Goal: Transaction & Acquisition: Subscribe to service/newsletter

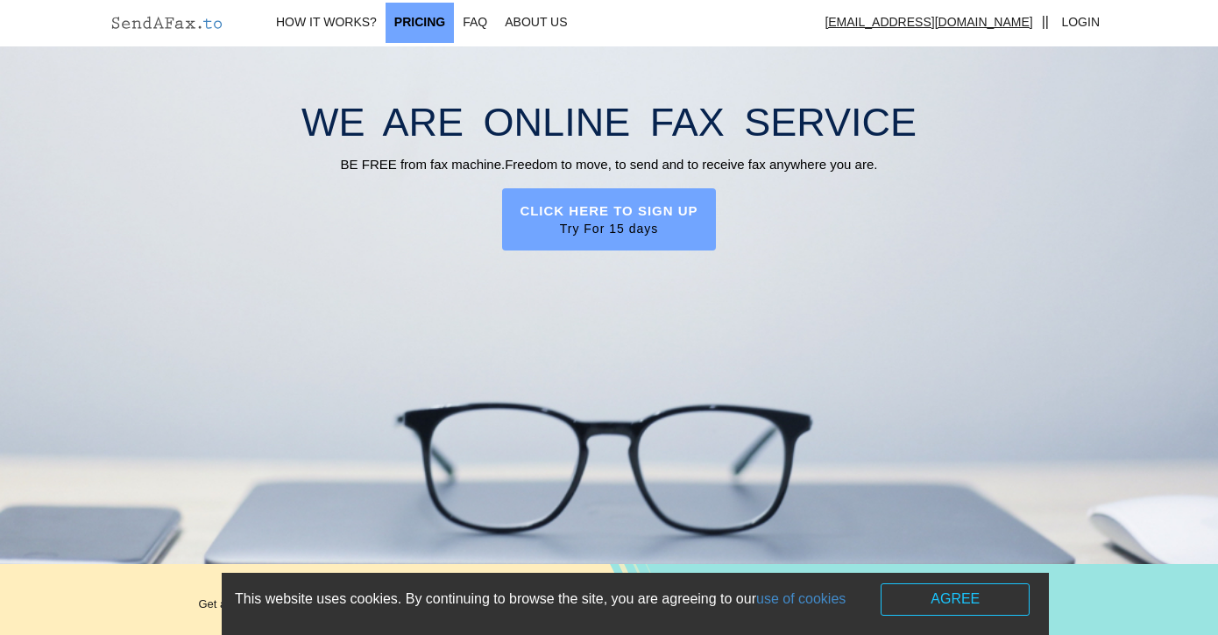
click at [435, 26] on link "Pricing" at bounding box center [420, 23] width 68 height 40
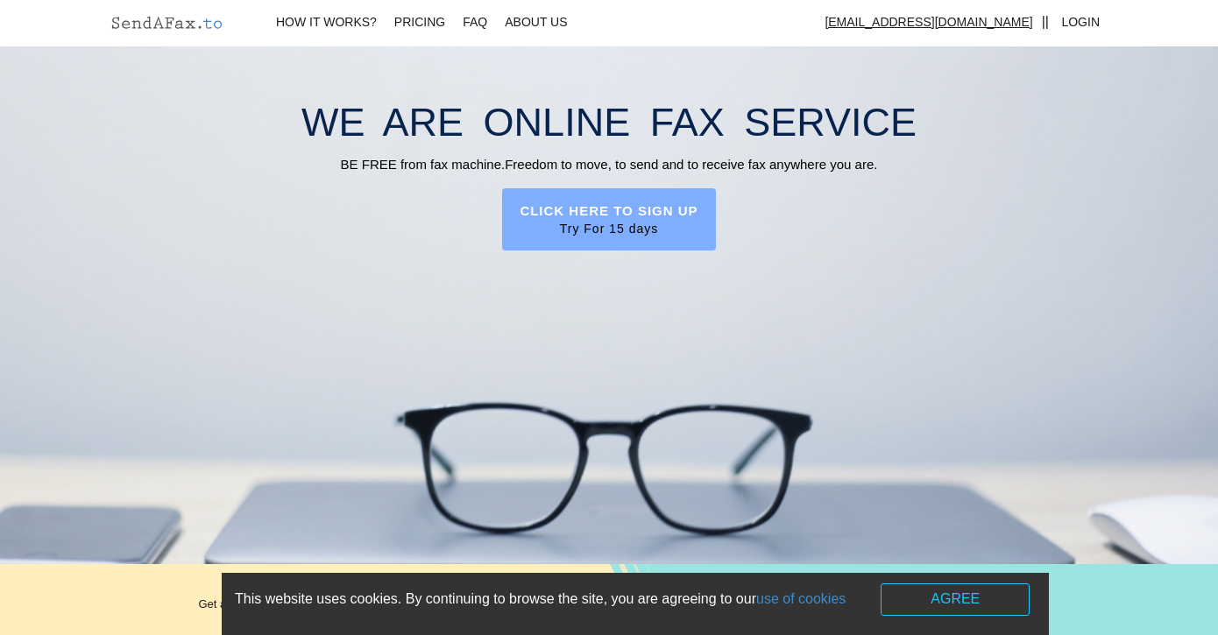
click at [629, 213] on label "CLICK HERE TO SIGN UP" at bounding box center [609, 211] width 178 height 18
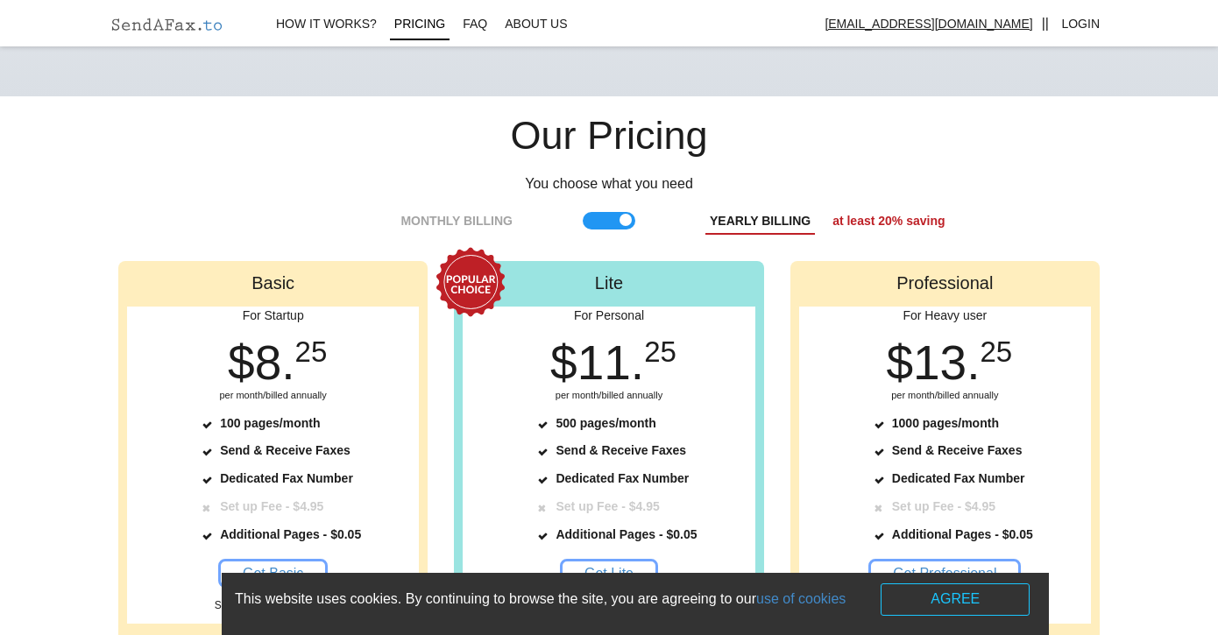
scroll to position [1229, 0]
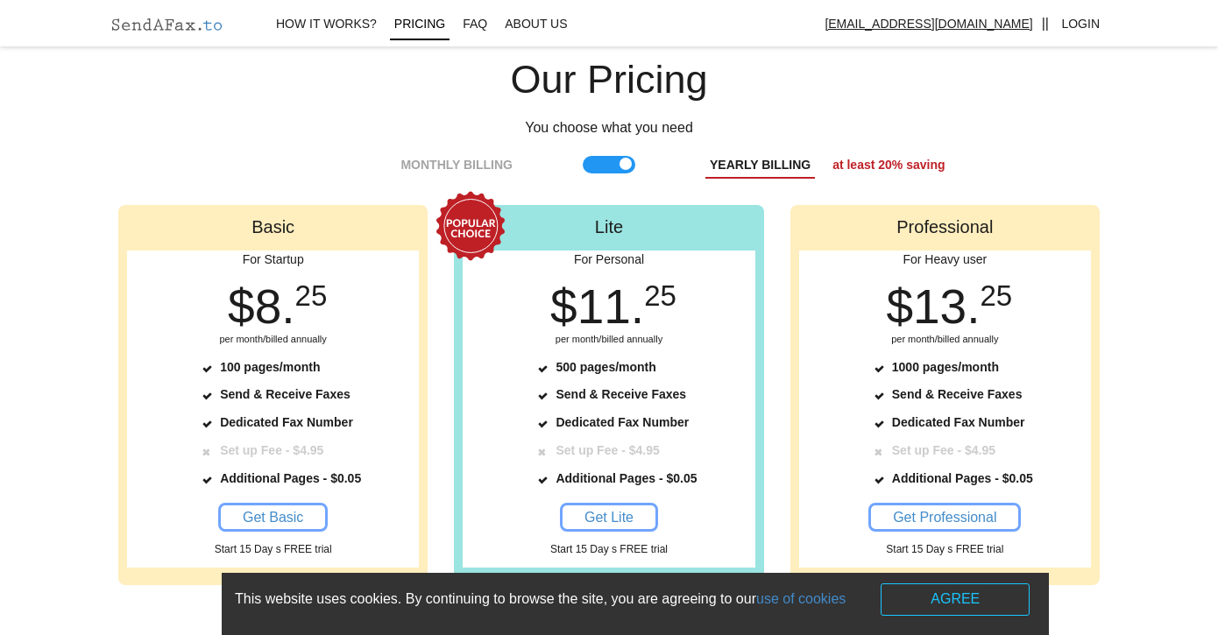
click at [626, 166] on span at bounding box center [609, 165] width 53 height 18
click at [0, 0] on input "checkbox" at bounding box center [0, 0] width 0 height 0
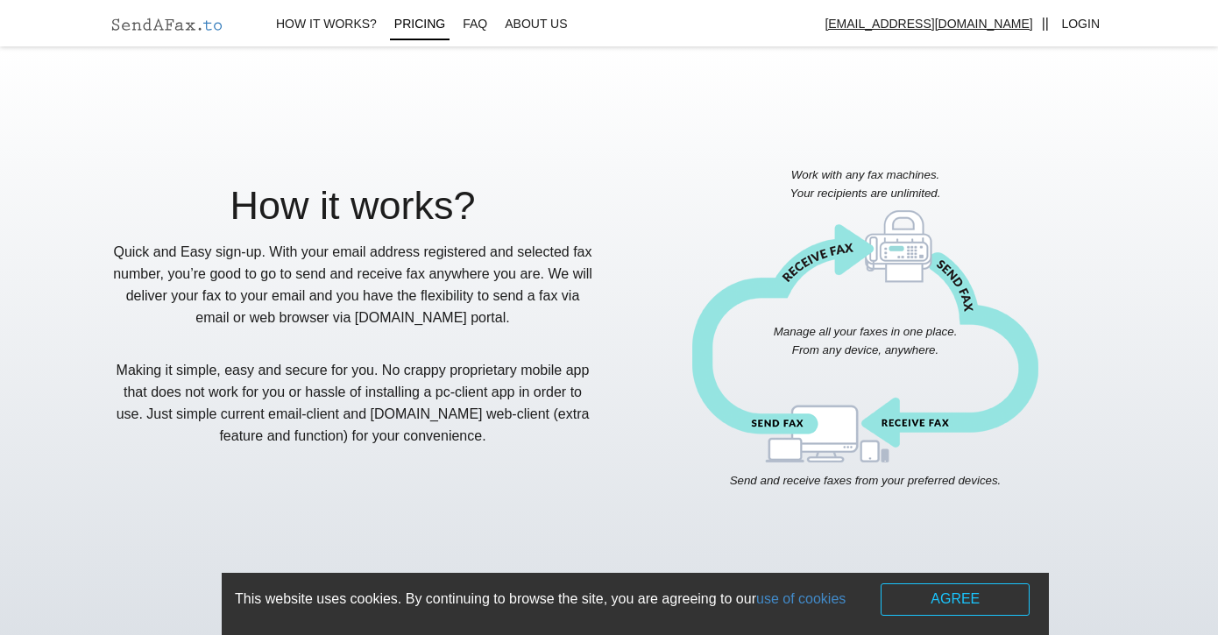
scroll to position [0, 0]
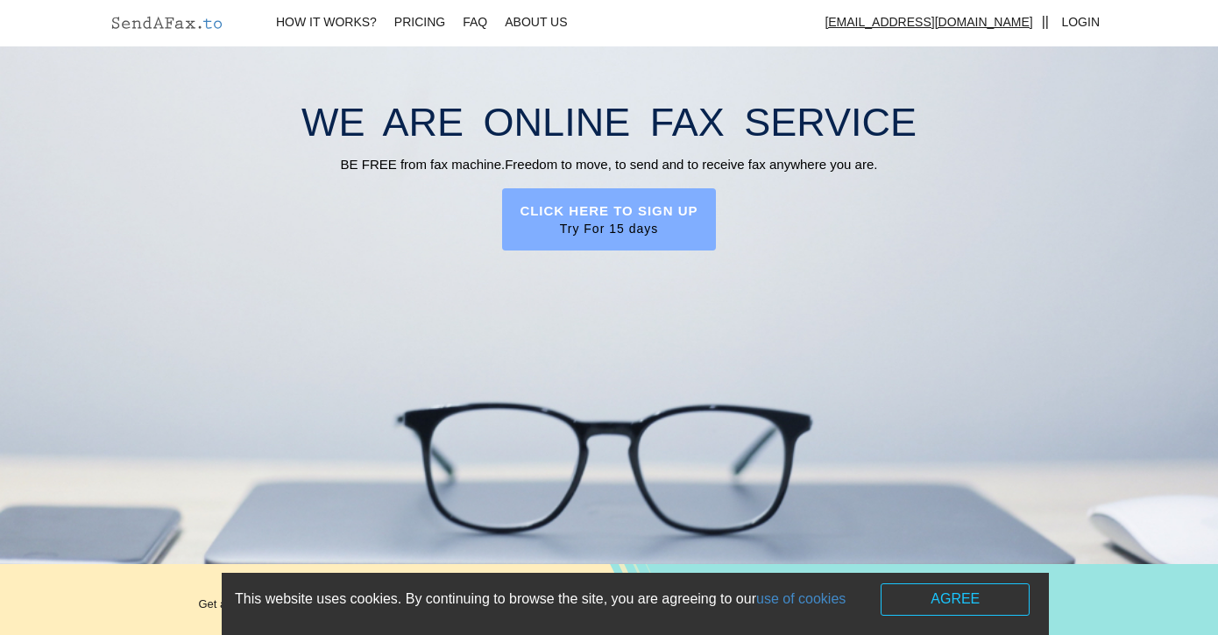
click at [670, 203] on label "CLICK HERE TO SIGN UP" at bounding box center [609, 211] width 178 height 18
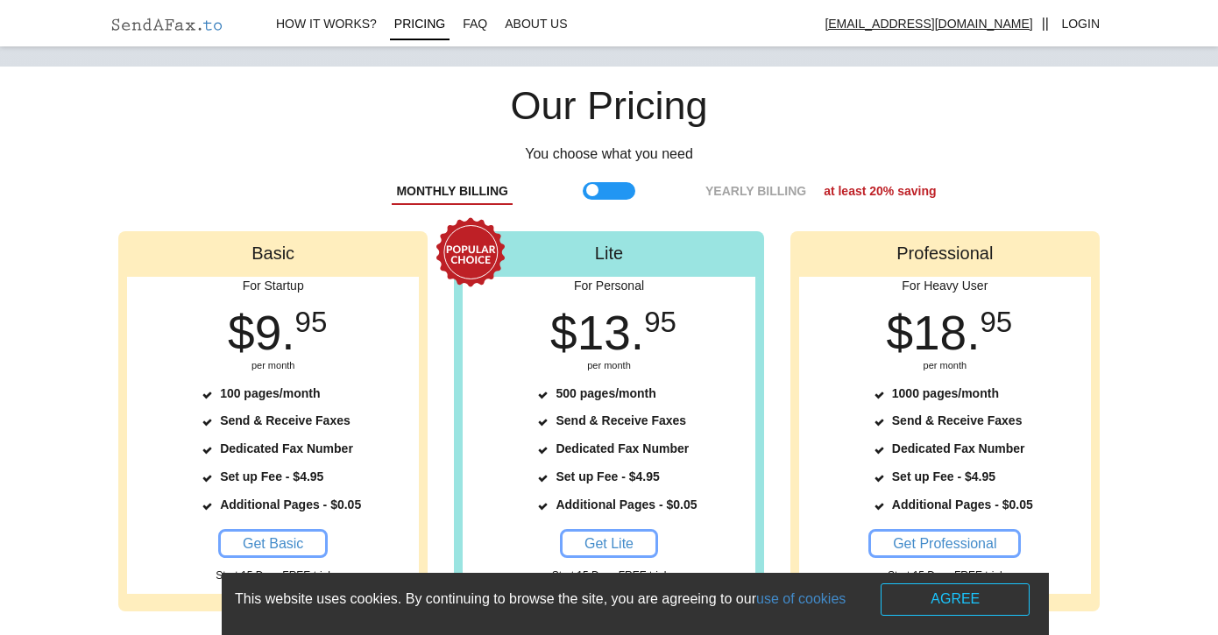
scroll to position [1229, 0]
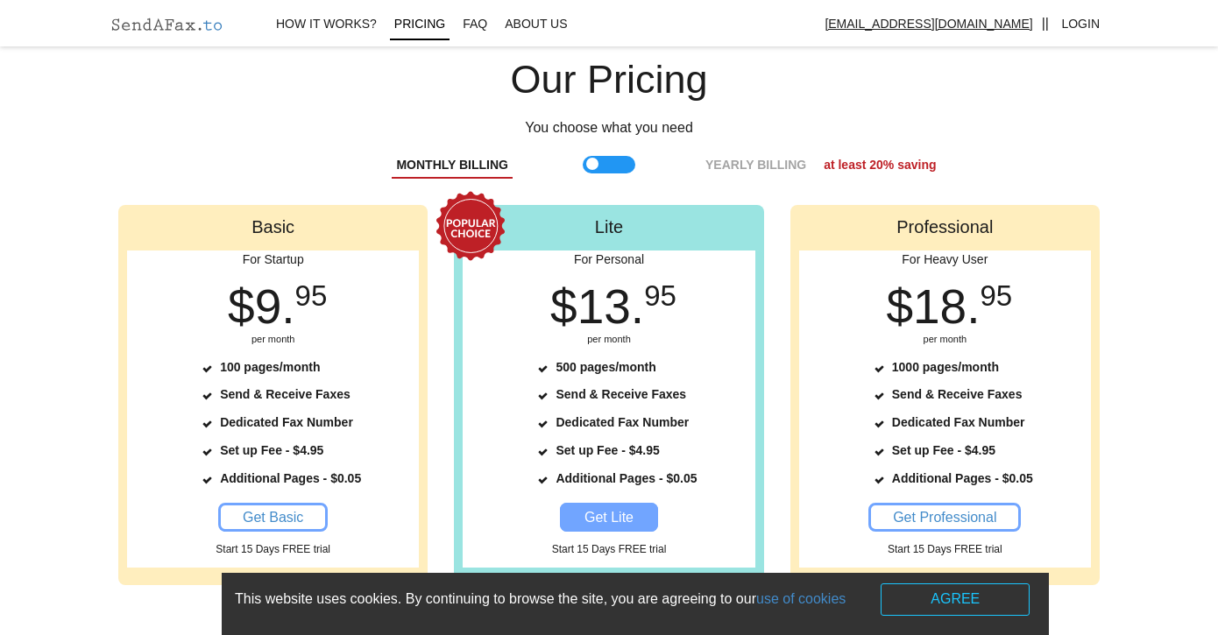
click at [604, 510] on span "Get Lite" at bounding box center [608, 517] width 49 height 15
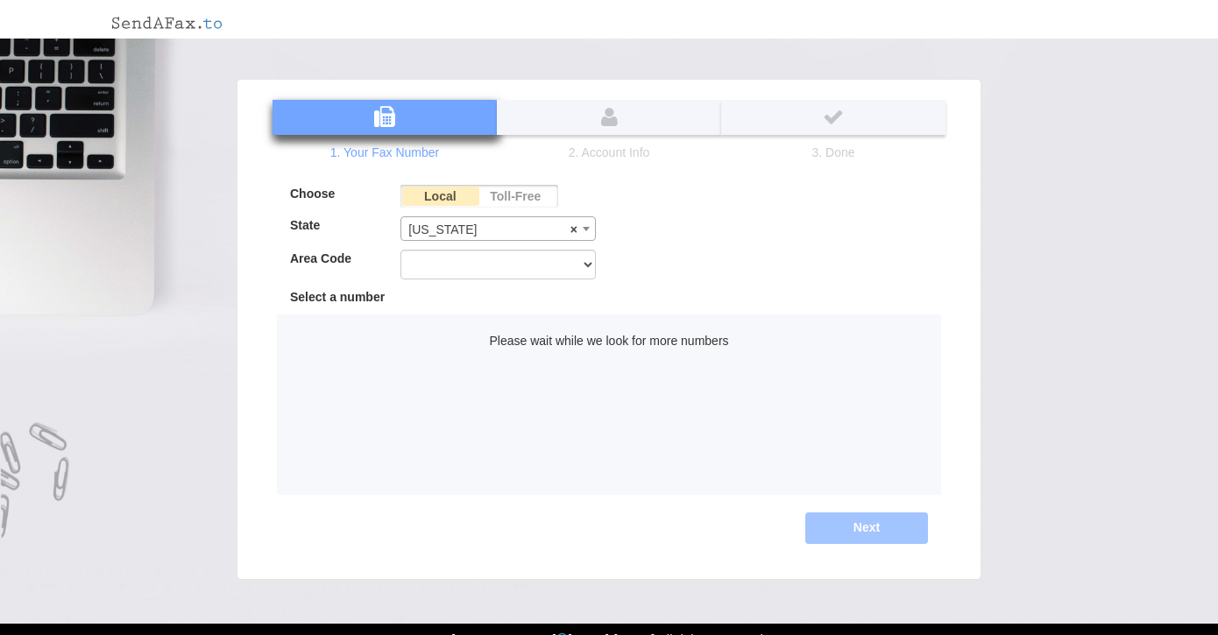
select select "FL"
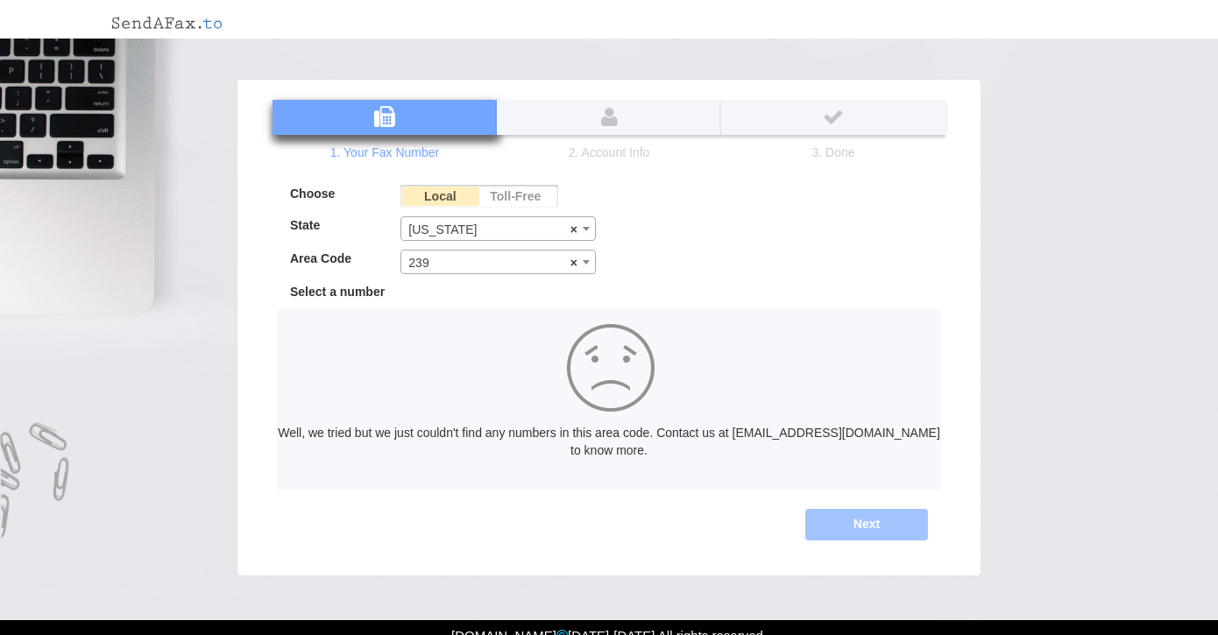
click at [591, 258] on span at bounding box center [586, 262] width 18 height 23
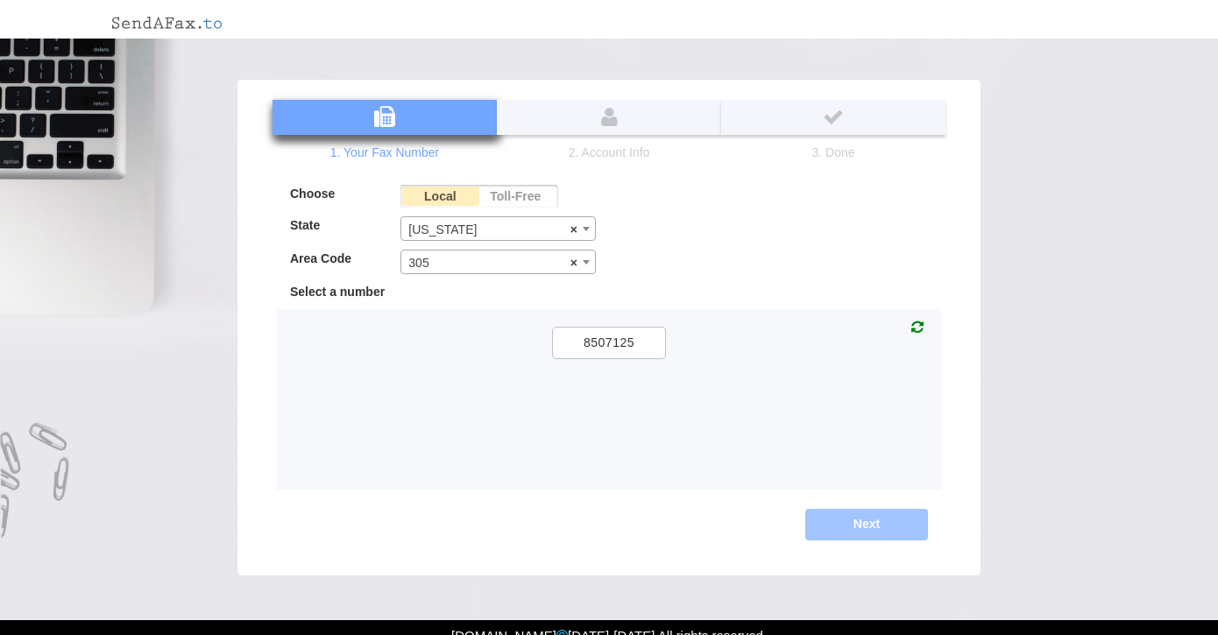
click at [915, 330] on icon at bounding box center [917, 328] width 12 height 14
click at [584, 263] on b at bounding box center [586, 262] width 7 height 4
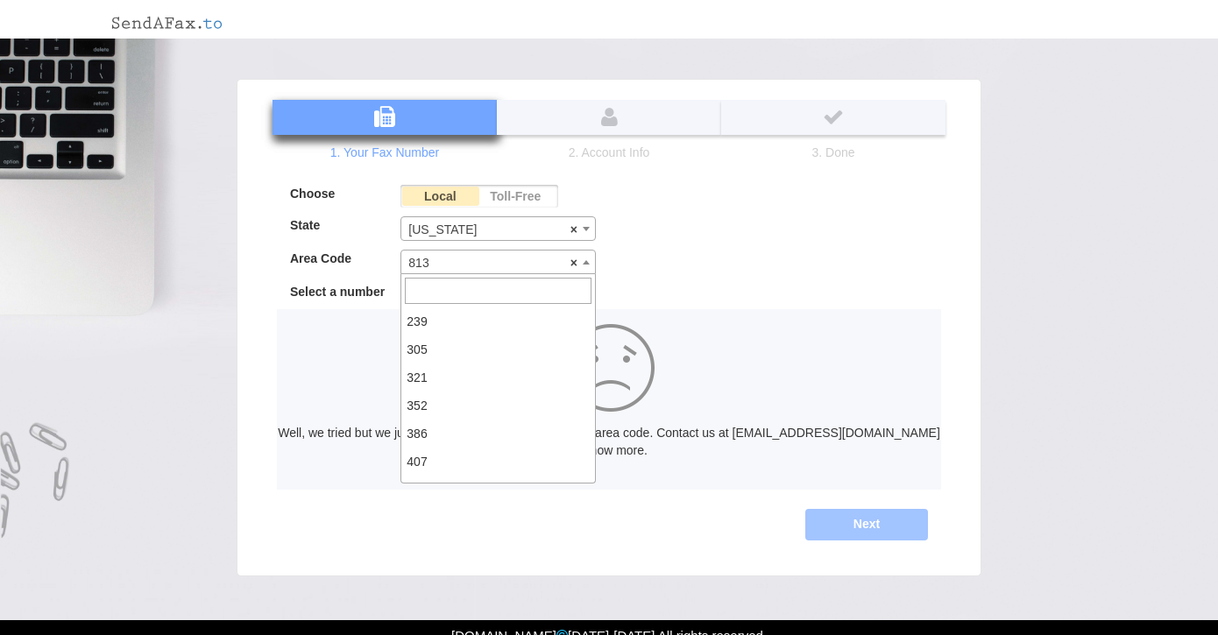
click at [584, 259] on span at bounding box center [586, 262] width 18 height 23
click at [587, 261] on b at bounding box center [586, 262] width 7 height 4
click at [585, 261] on b at bounding box center [586, 262] width 7 height 4
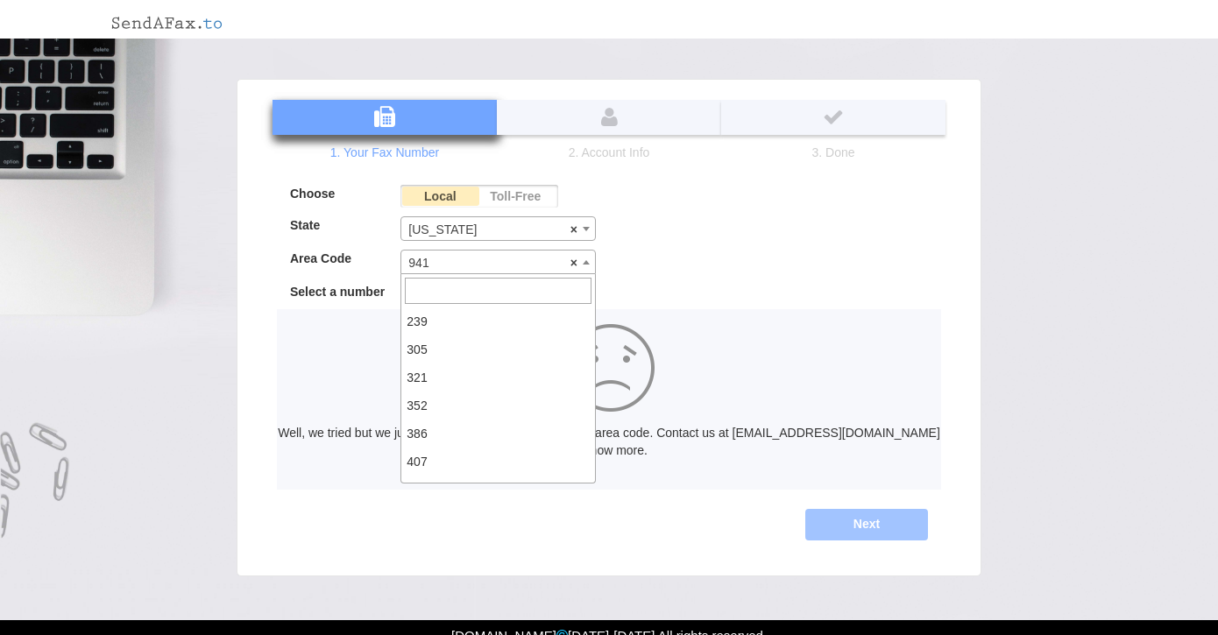
click at [585, 261] on b at bounding box center [586, 262] width 7 height 4
click at [589, 259] on span at bounding box center [586, 262] width 18 height 23
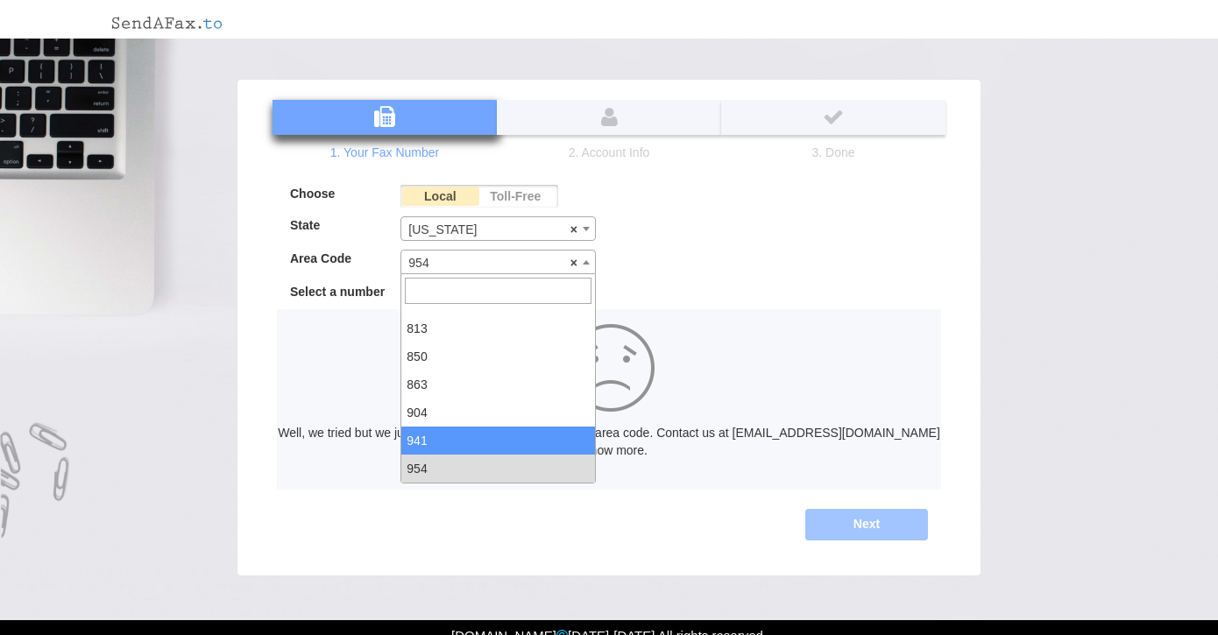
scroll to position [0, 0]
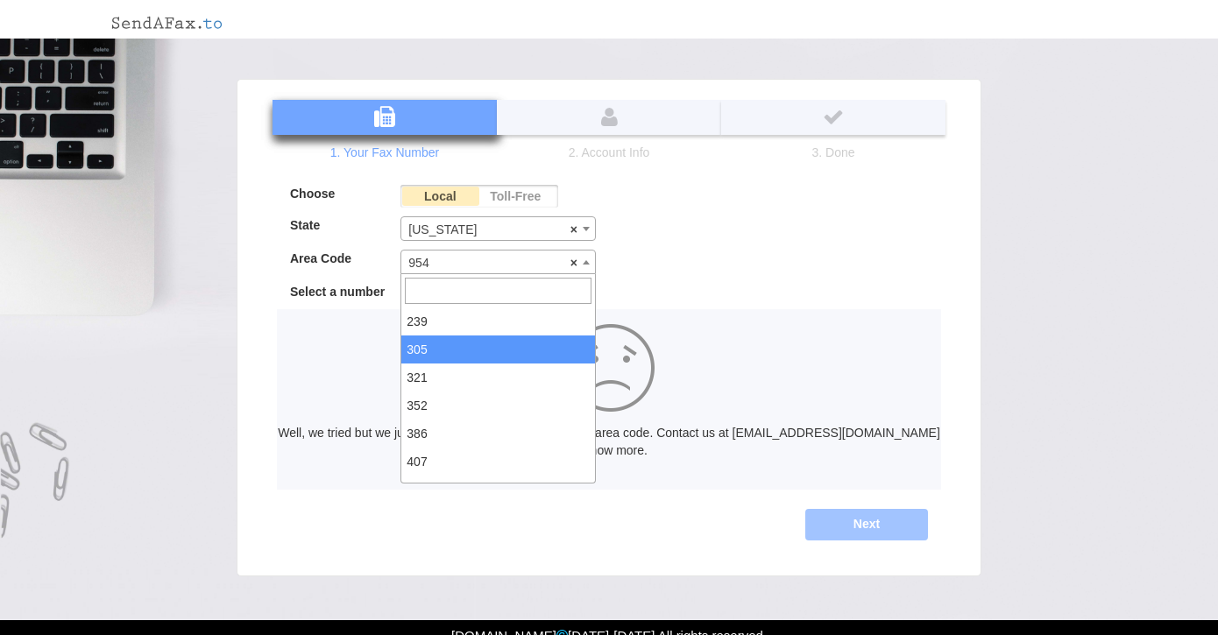
select select "305"
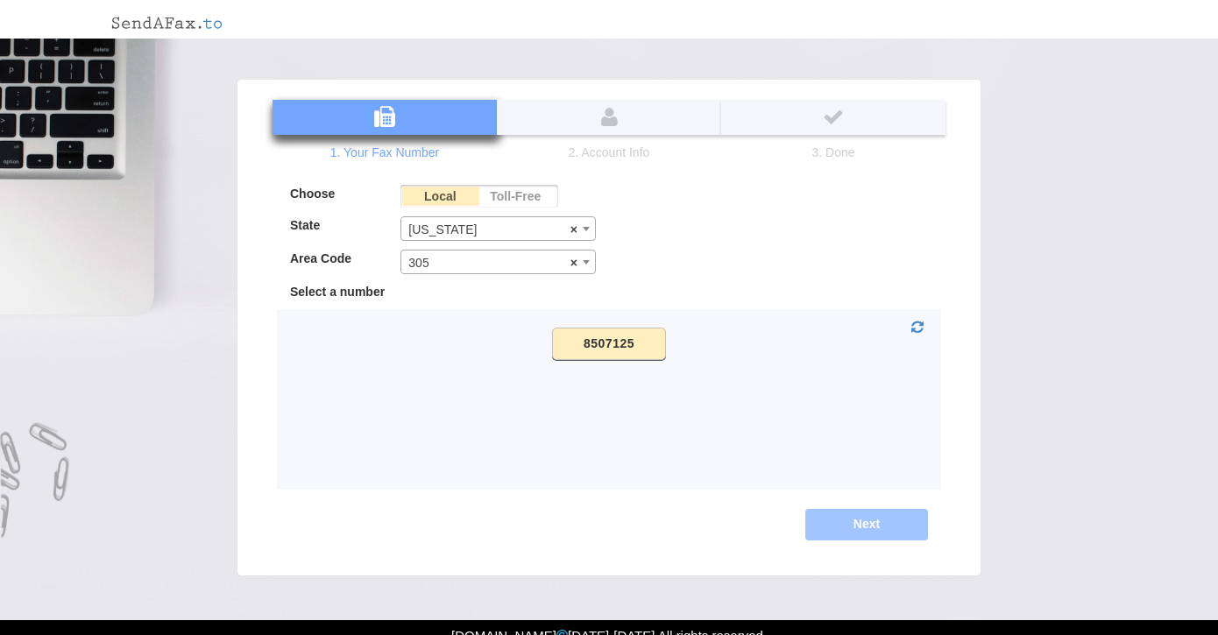
click at [647, 341] on label "8507125" at bounding box center [609, 344] width 114 height 32
click at [0, 0] on input "8507125" at bounding box center [0, 0] width 0 height 0
click at [916, 322] on icon at bounding box center [917, 328] width 12 height 14
click at [632, 455] on div "8507125 Well, we tried but we just couldn't find any numbers in this area code.…" at bounding box center [609, 399] width 664 height 181
